Goal: Contribute content

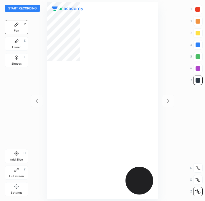
scroll to position [201, 111]
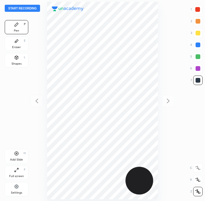
click at [127, 13] on div at bounding box center [197, 9] width 9 height 9
click at [22, 11] on button "Start recording" at bounding box center [22, 8] width 35 height 7
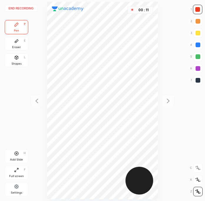
click at [127, 12] on div at bounding box center [197, 9] width 9 height 9
click at [127, 83] on div at bounding box center [197, 79] width 9 height 9
click at [127, 68] on div at bounding box center [197, 68] width 9 height 9
click at [19, 43] on icon at bounding box center [16, 41] width 5 height 5
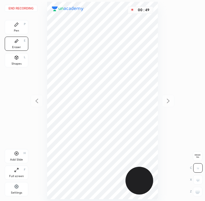
click at [18, 30] on div "Pen" at bounding box center [16, 30] width 5 height 3
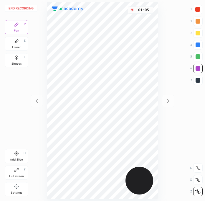
click at [127, 84] on div at bounding box center [197, 79] width 9 height 9
click at [127, 56] on div at bounding box center [198, 56] width 5 height 5
click at [127, 81] on div at bounding box center [198, 80] width 5 height 5
click at [127, 71] on div at bounding box center [197, 68] width 9 height 9
click at [127, 79] on div at bounding box center [198, 80] width 5 height 5
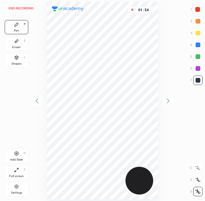
click at [127, 11] on div at bounding box center [197, 9] width 5 height 5
click at [127, 45] on div at bounding box center [198, 44] width 5 height 5
click at [18, 157] on div "Add Slide H" at bounding box center [17, 156] width 24 height 14
click at [127, 80] on div at bounding box center [198, 80] width 5 height 5
